Goal: Information Seeking & Learning: Learn about a topic

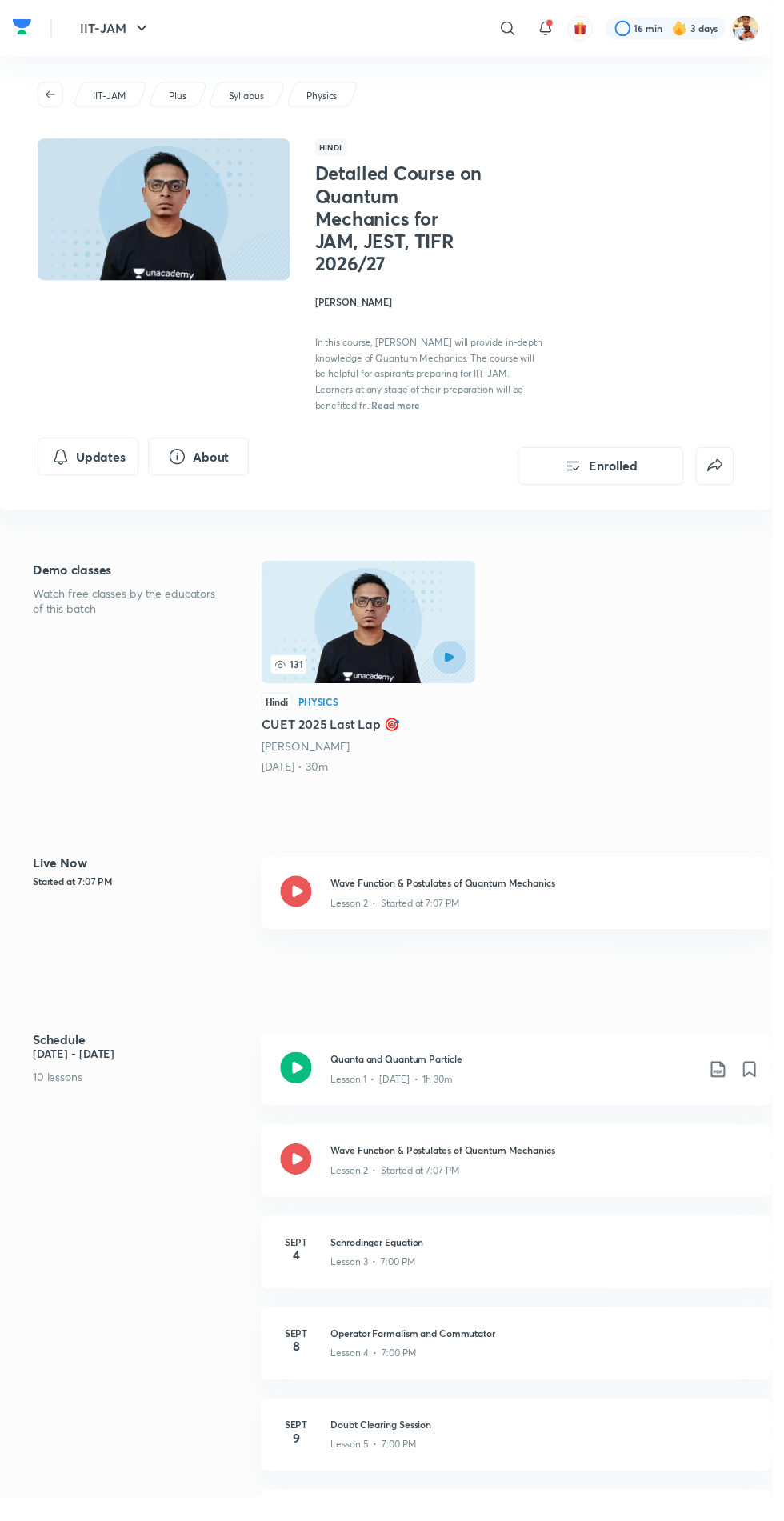
click at [310, 903] on icon at bounding box center [301, 906] width 32 height 32
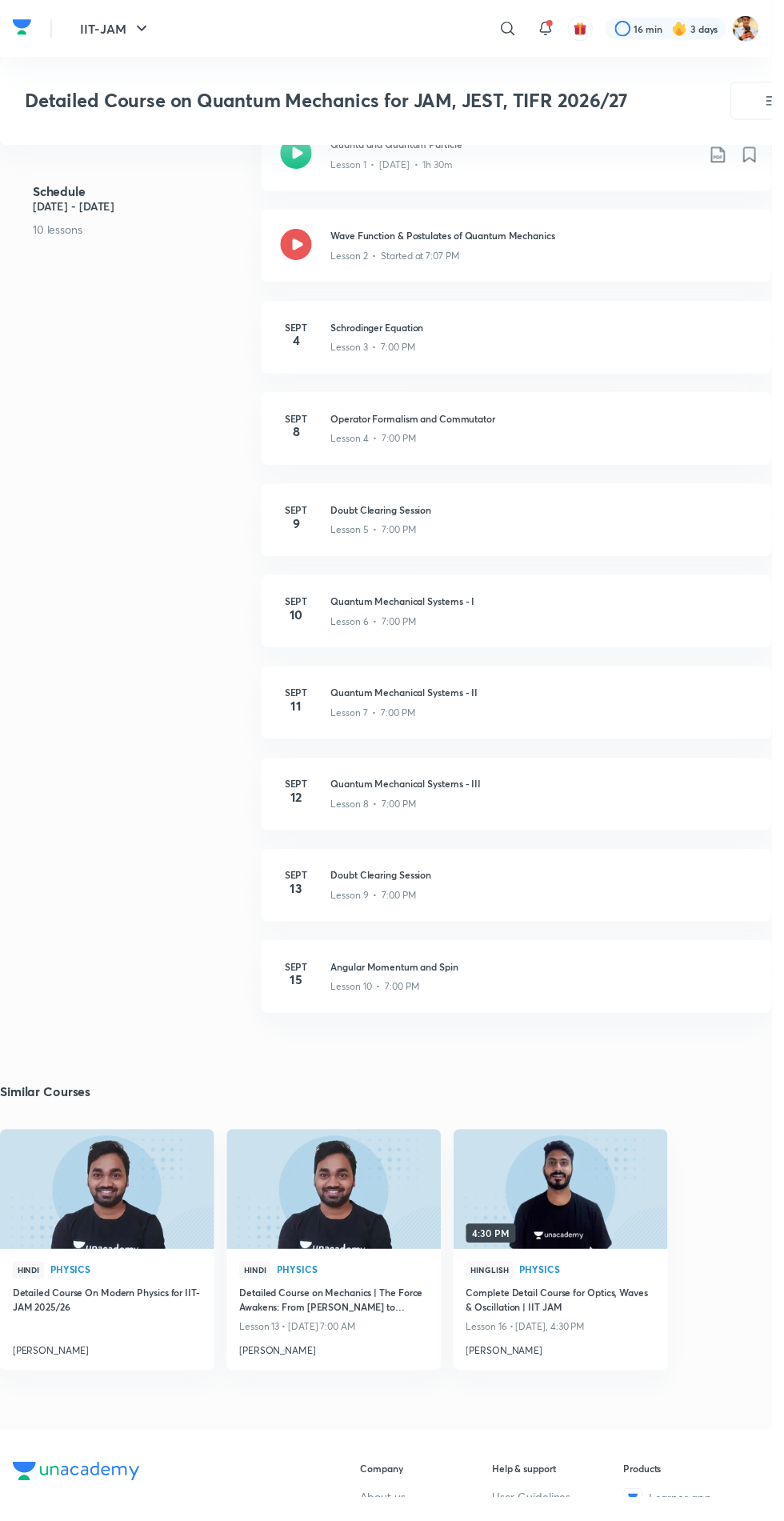
scroll to position [927, 0]
